Goal: Information Seeking & Learning: Learn about a topic

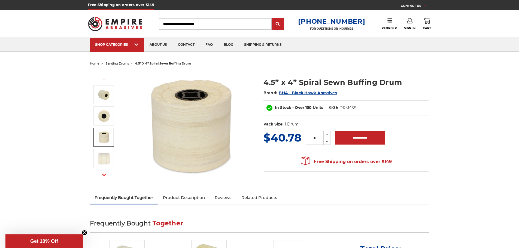
click at [110, 138] on img at bounding box center [104, 137] width 14 height 14
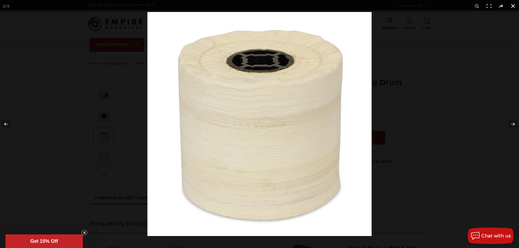
click at [422, 140] on div at bounding box center [406, 136] width 519 height 248
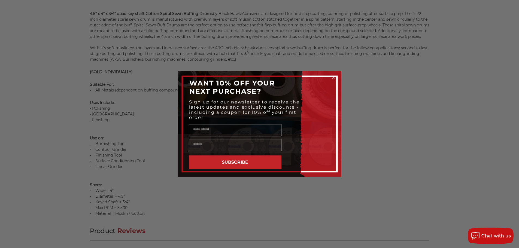
scroll to position [381, 0]
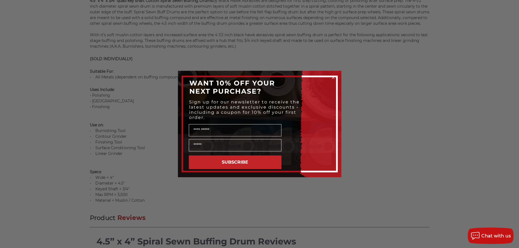
click at [332, 76] on circle "Close dialog" at bounding box center [332, 77] width 5 height 5
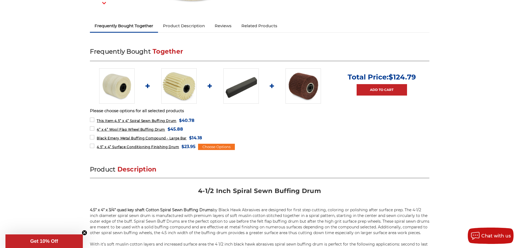
scroll to position [0, 0]
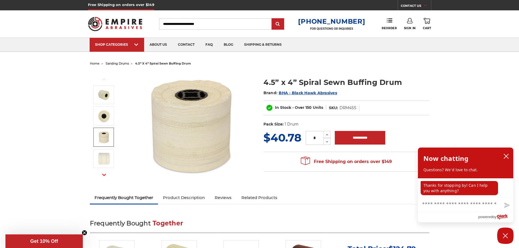
click at [123, 63] on span "sanding drums" at bounding box center [117, 64] width 23 height 4
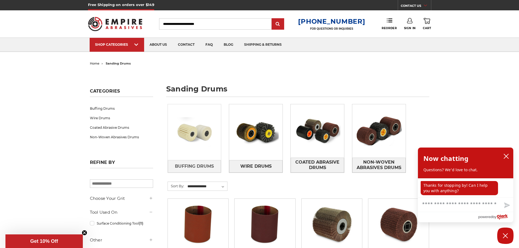
click at [199, 138] on img at bounding box center [194, 133] width 53 height 38
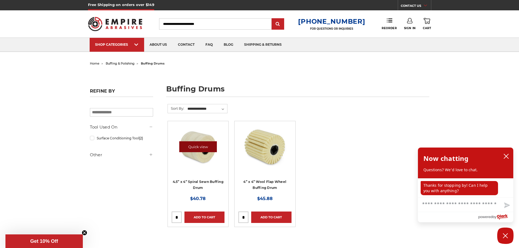
click at [211, 145] on link "Quick view" at bounding box center [198, 146] width 38 height 11
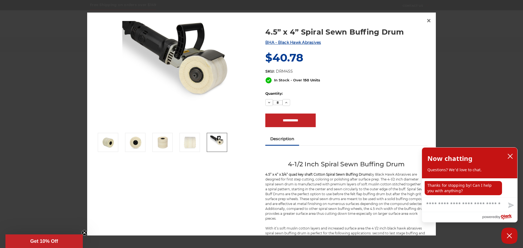
click at [221, 144] on img at bounding box center [217, 143] width 14 height 14
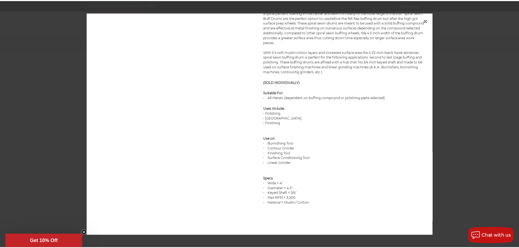
scroll to position [184, 0]
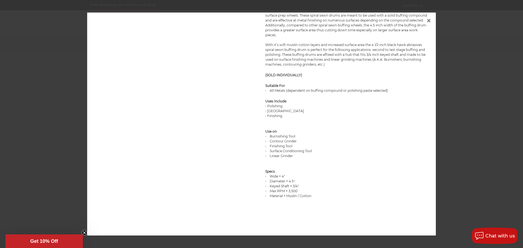
click at [465, 122] on div at bounding box center [261, 124] width 523 height 248
